Goal: Find specific page/section: Find specific page/section

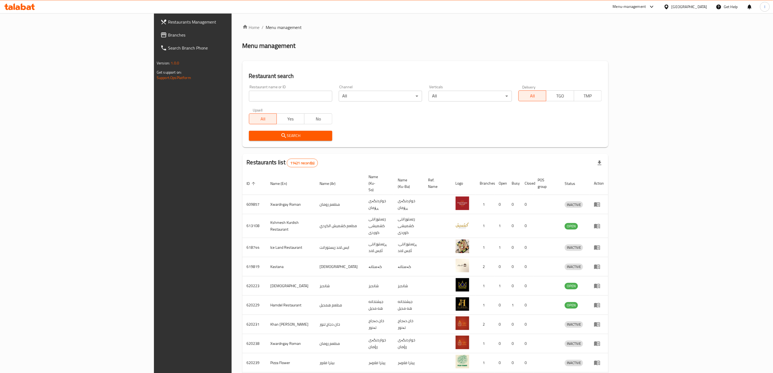
click at [249, 99] on input "search" at bounding box center [290, 96] width 83 height 11
paste input "Essse Caffe ,Grand Majdi"
click at [242, 147] on div "Restaurant search Restaurant name or ID Essse Caffe ,Grand Majdi Restaurant nam…" at bounding box center [425, 104] width 366 height 86
click at [249, 139] on button "Search" at bounding box center [290, 136] width 83 height 10
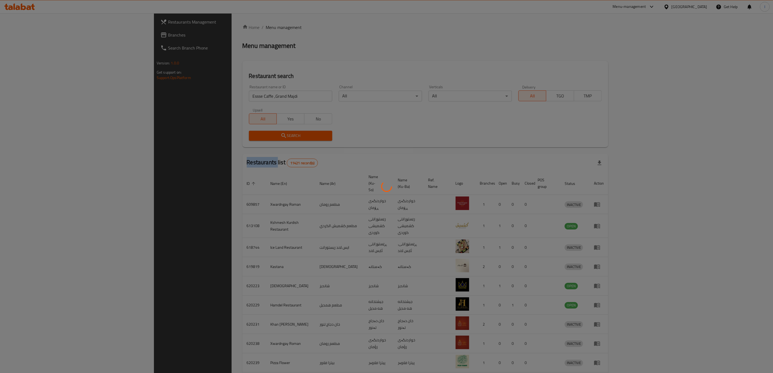
click at [239, 139] on div at bounding box center [386, 186] width 773 height 373
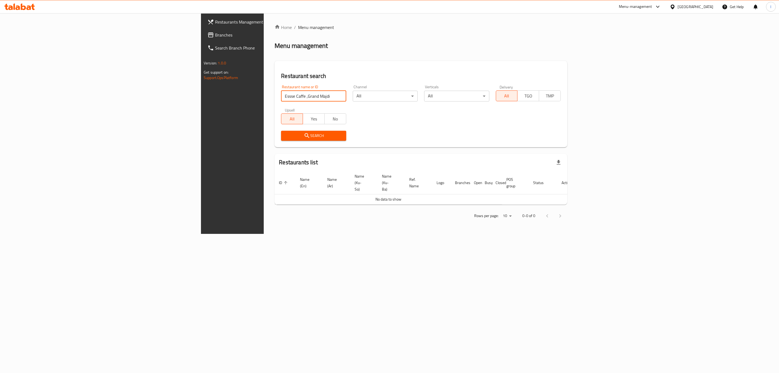
drag, startPoint x: 175, startPoint y: 96, endPoint x: 233, endPoint y: 90, distance: 58.7
click at [281, 91] on input "Essse Caffe ,Grand Majdi" at bounding box center [313, 96] width 65 height 11
click button "Search" at bounding box center [313, 136] width 65 height 10
type input "Essse Caffe"
click button "Search" at bounding box center [313, 136] width 65 height 10
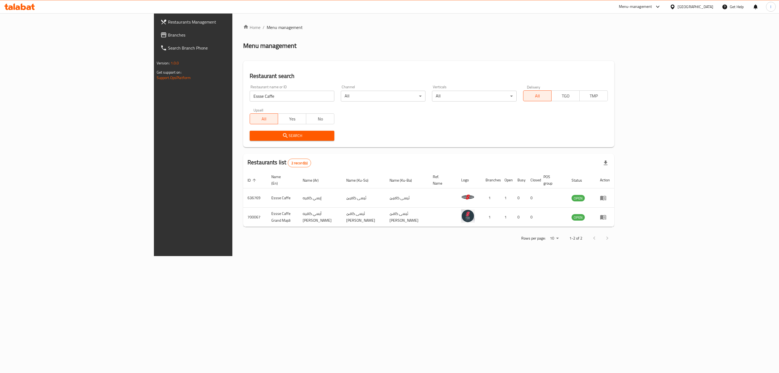
click at [305, 71] on div "Restaurant search Restaurant name or ID Essse Caffe Restaurant name or ID Chann…" at bounding box center [428, 104] width 371 height 86
click at [607, 214] on icon "enhanced table" at bounding box center [603, 217] width 6 height 6
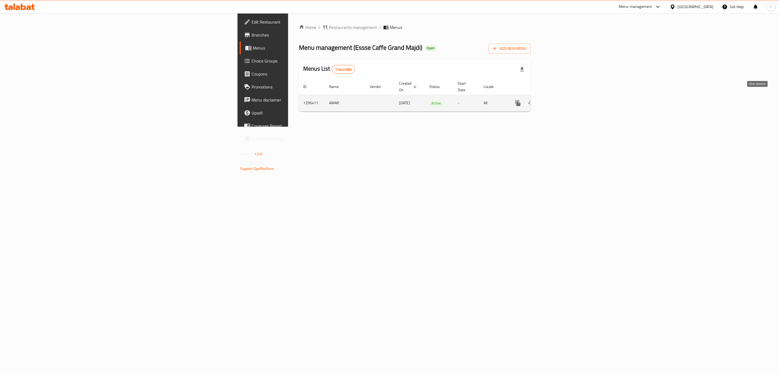
click at [564, 99] on link "enhanced table" at bounding box center [557, 103] width 13 height 13
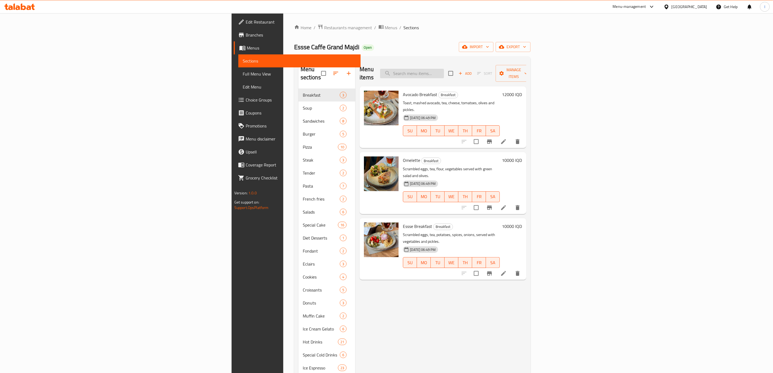
click at [444, 70] on input "search" at bounding box center [412, 73] width 64 height 9
paste input "Honey Cake"
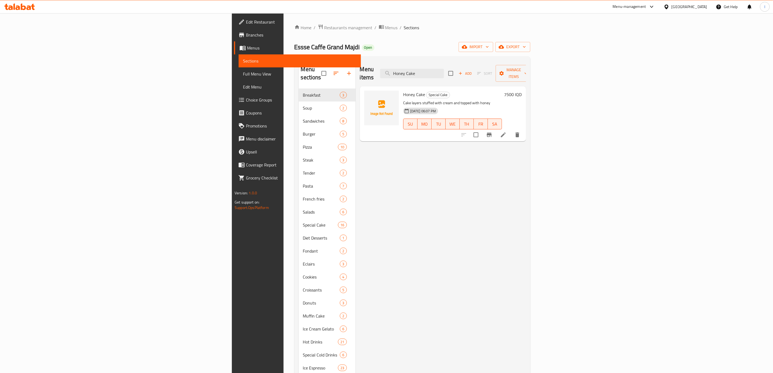
type input "Honey Cake"
click at [239, 69] on link "Full Menu View" at bounding box center [300, 73] width 122 height 13
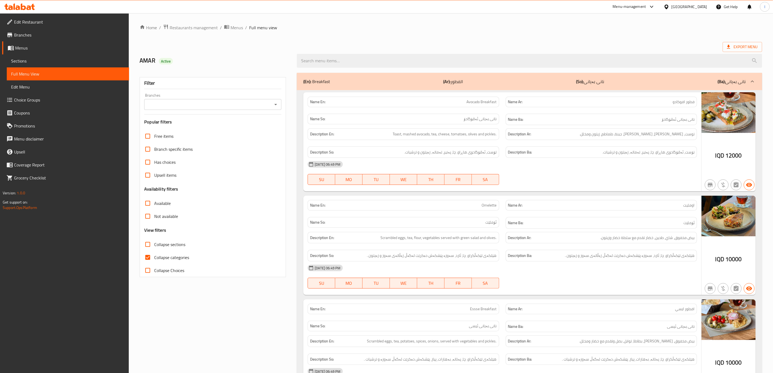
click at [153, 104] on input "Branches" at bounding box center [208, 105] width 125 height 8
click at [158, 127] on span "Essse Caffe Grand Majdi, Grand Majidi Mall" at bounding box center [188, 128] width 78 height 6
type input "Essse Caffe Grand Majdi, Grand Majidi Mall"
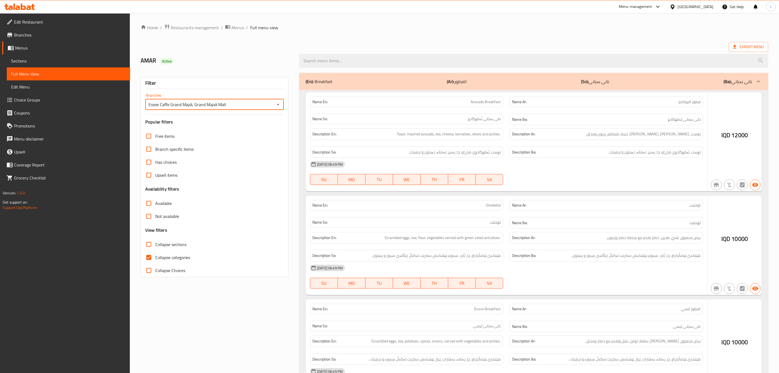
drag, startPoint x: 166, startPoint y: 254, endPoint x: 160, endPoint y: 257, distance: 5.9
click at [164, 254] on div at bounding box center [389, 186] width 779 height 373
click at [157, 259] on div at bounding box center [389, 186] width 779 height 373
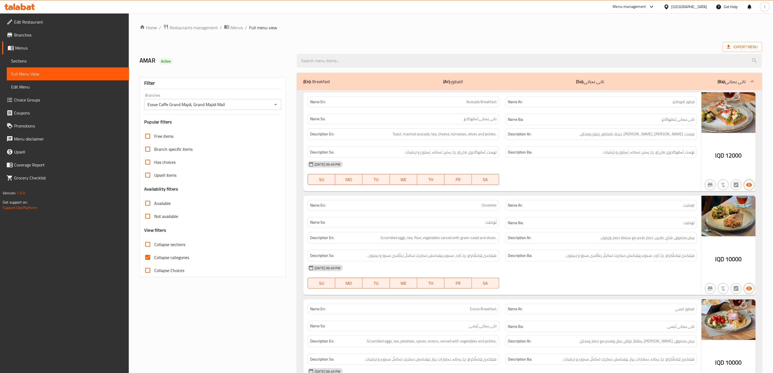
click at [158, 259] on span "Collapse categories" at bounding box center [171, 257] width 35 height 6
click at [154, 259] on input "Collapse categories" at bounding box center [147, 257] width 13 height 13
checkbox input "false"
click at [167, 243] on span "Collapse sections" at bounding box center [169, 244] width 31 height 6
click at [154, 243] on input "Collapse sections" at bounding box center [147, 244] width 13 height 13
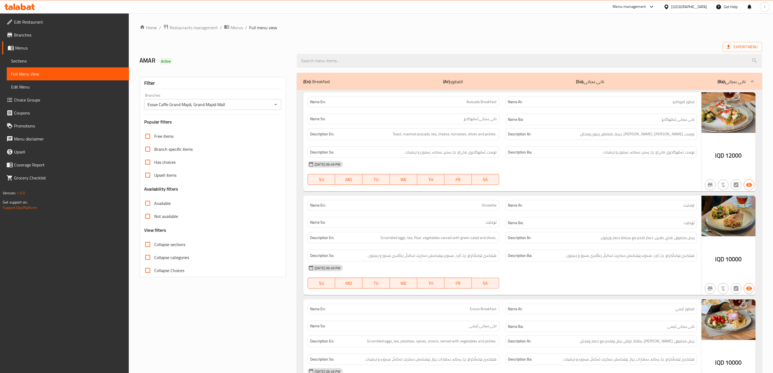
checkbox input "true"
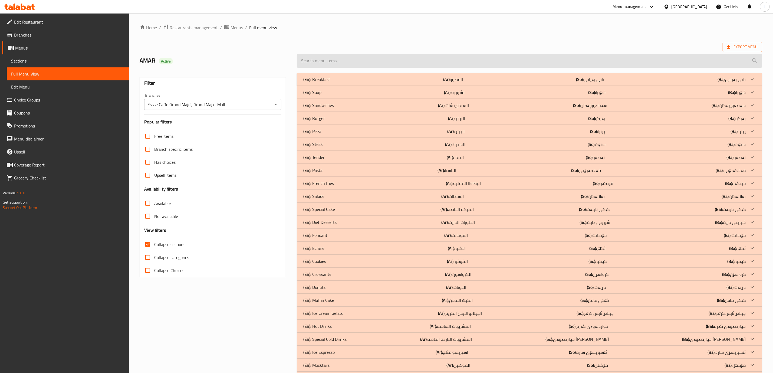
click at [377, 54] on input "search" at bounding box center [530, 61] width 466 height 14
paste input "Honey Cake"
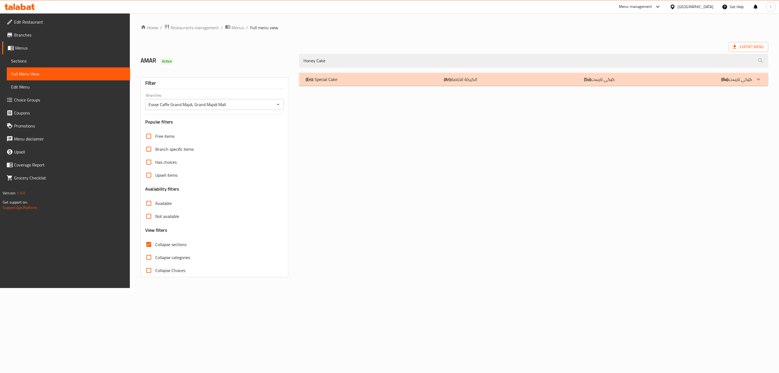
type input "Honey Cake"
drag, startPoint x: 357, startPoint y: 76, endPoint x: 399, endPoint y: 67, distance: 43.0
click at [357, 77] on div "(En): Special Cake (Ar): الكيكة الخاصة (So): کێکی تایبەت (Ba): کێکی تایبەت" at bounding box center [529, 79] width 447 height 6
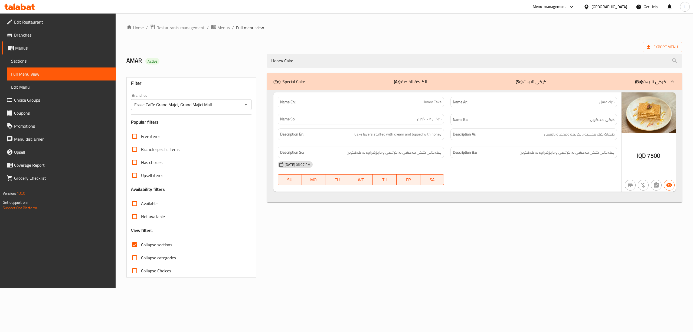
click at [10, 6] on icon at bounding box center [10, 7] width 5 height 5
